Goal: Navigation & Orientation: Understand site structure

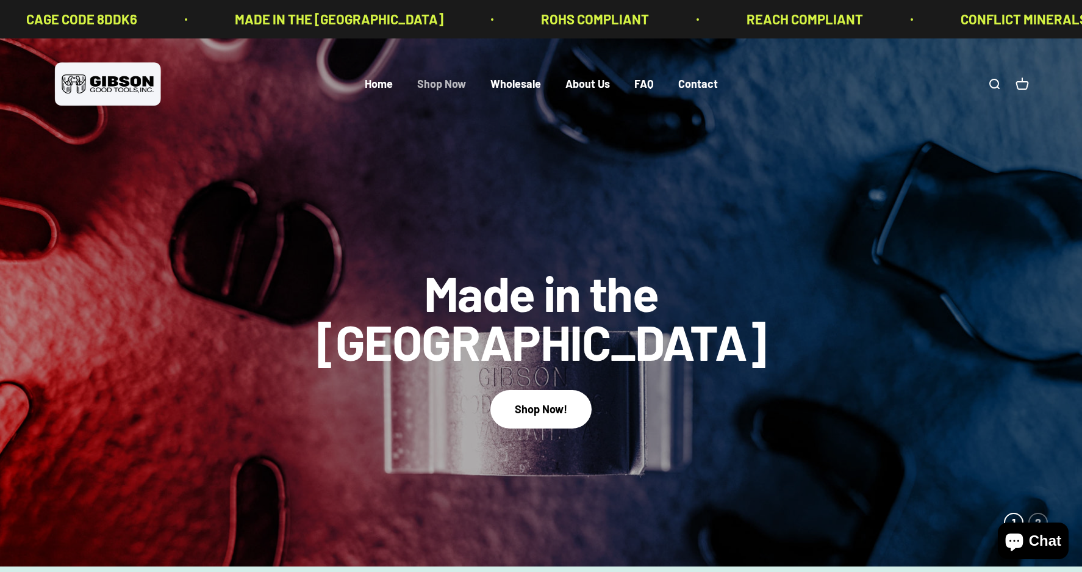
click at [457, 87] on link "Shop Now" at bounding box center [441, 83] width 49 height 13
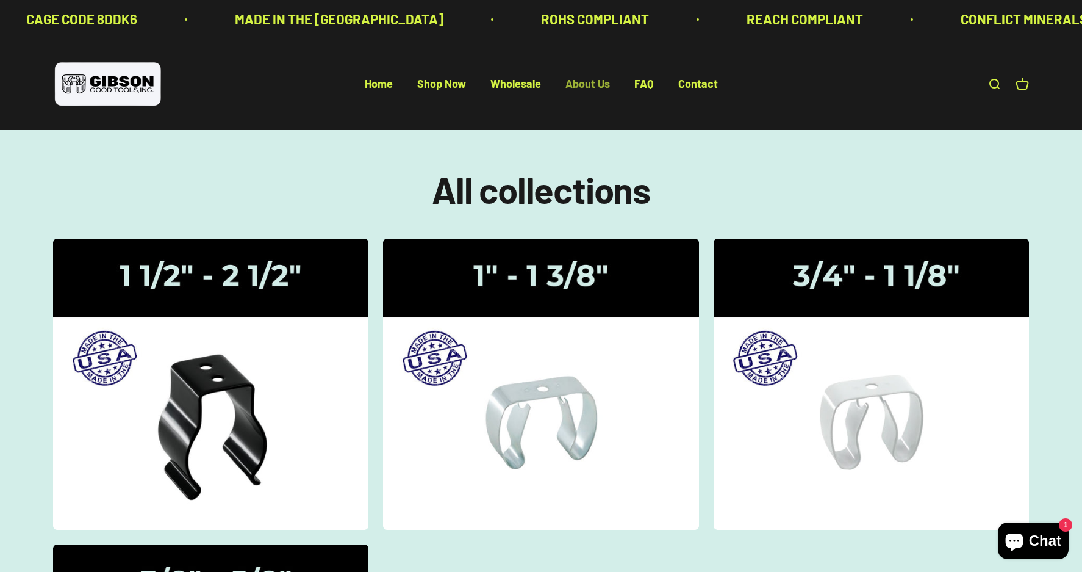
click at [590, 88] on link "About Us" at bounding box center [587, 83] width 45 height 13
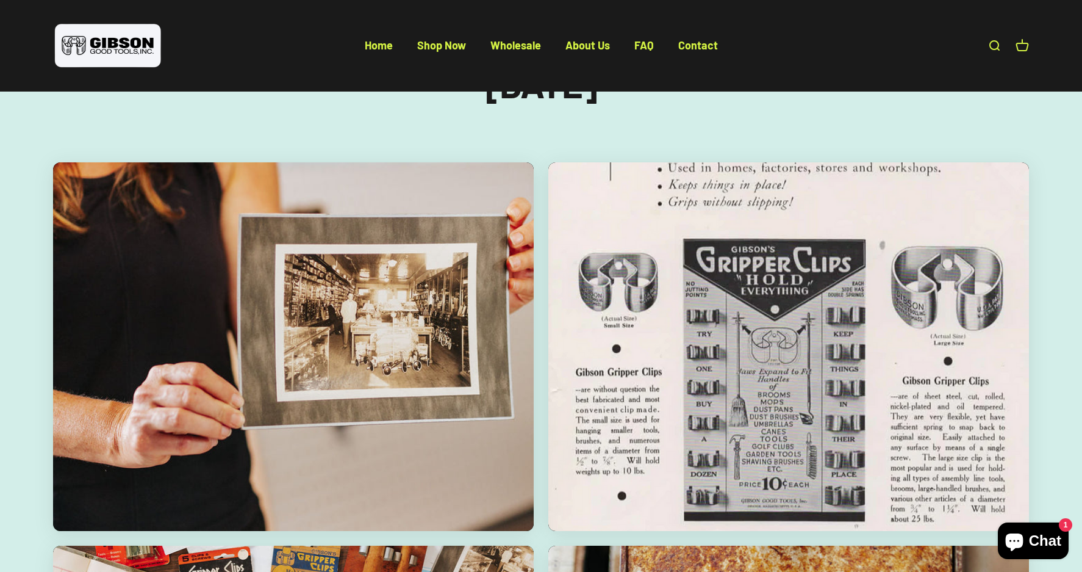
scroll to position [1771, 0]
